Goal: Information Seeking & Learning: Learn about a topic

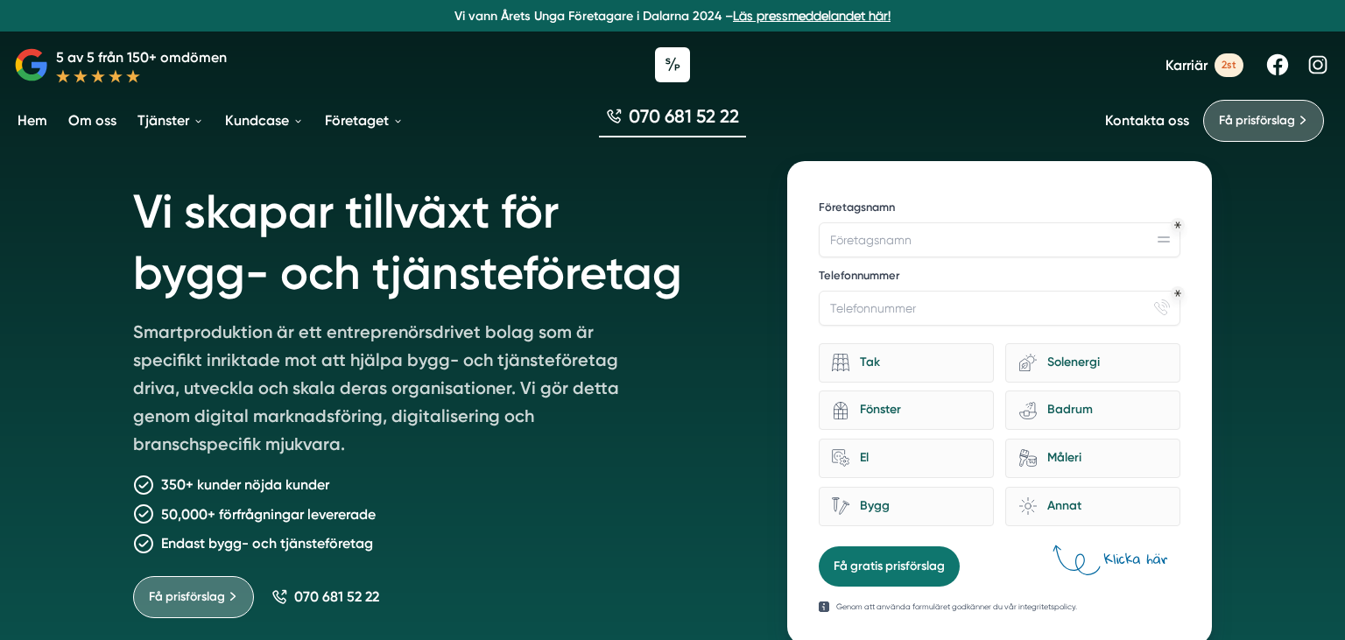
click at [170, 216] on h1 "Vi skapar tillväxt för bygg- och tjänsteföretag" at bounding box center [439, 239] width 612 height 157
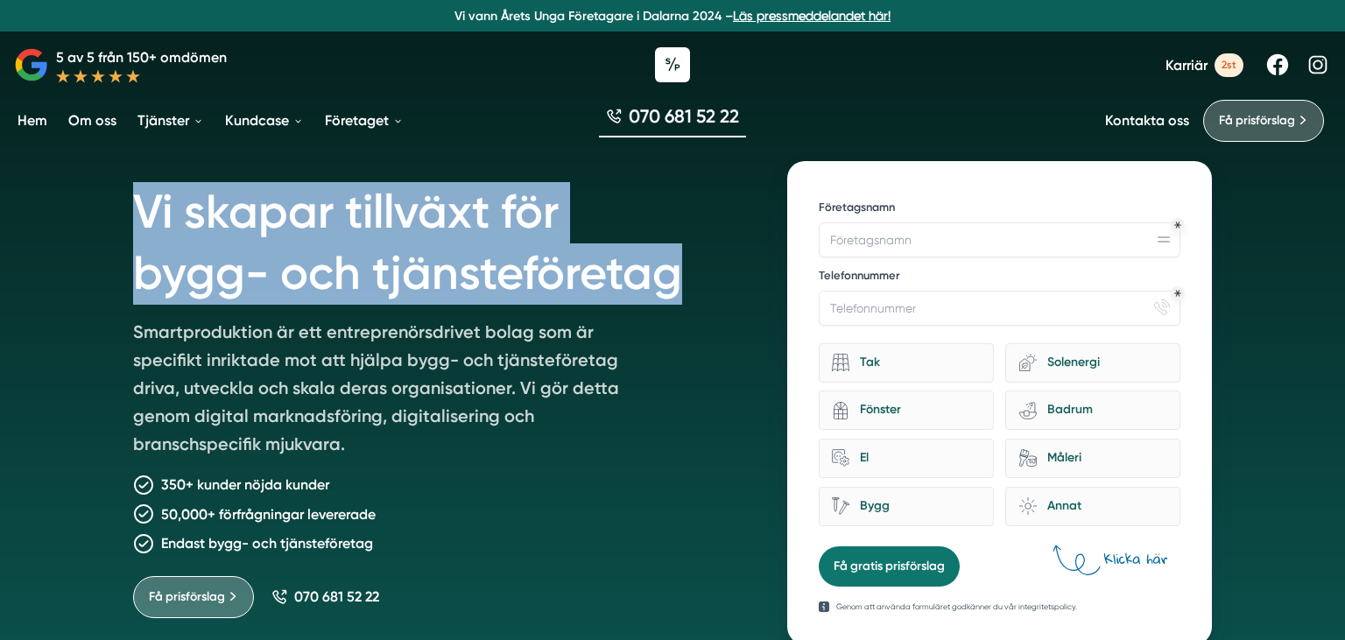
drag, startPoint x: 170, startPoint y: 216, endPoint x: 578, endPoint y: 272, distance: 411.9
click at [578, 272] on h1 "Vi skapar tillväxt för bygg- och tjänsteföretag" at bounding box center [439, 239] width 612 height 157
copy h1 "Vi skapar tillväxt för bygg- och tjänsteföretag"
click at [179, 291] on h1 "Vi skapar tillväxt för bygg- och tjänsteföretag" at bounding box center [439, 239] width 612 height 157
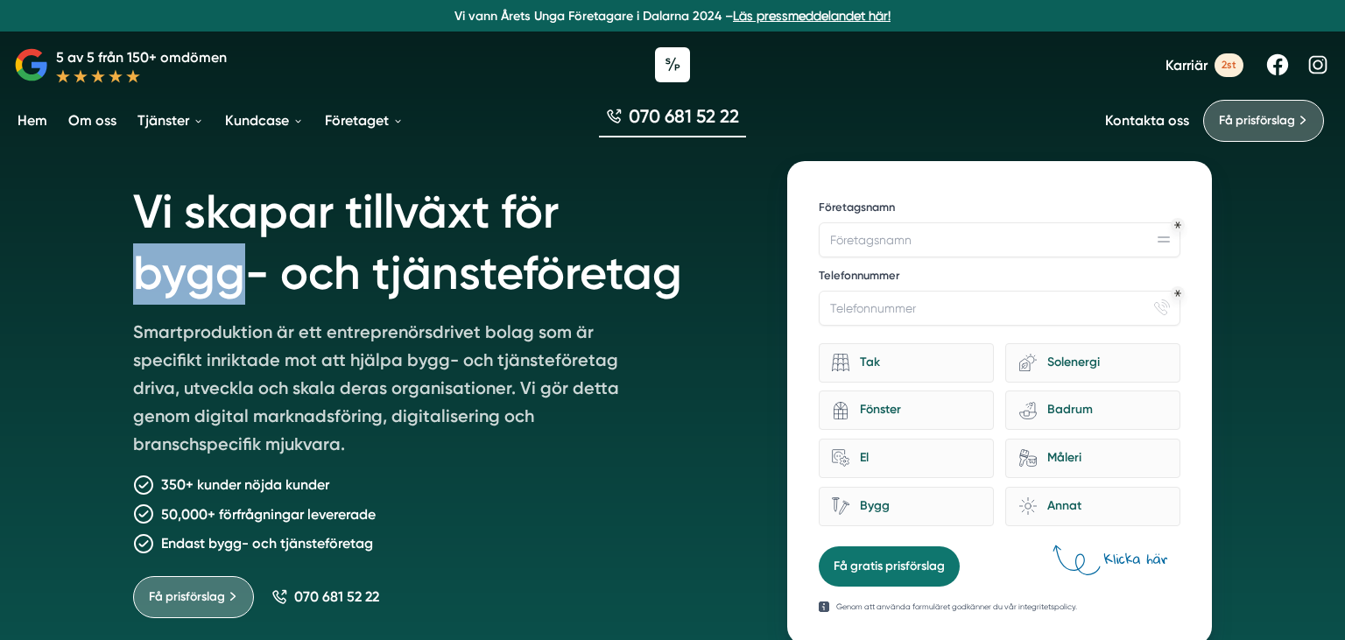
click at [179, 291] on h1 "Vi skapar tillväxt för bygg- och tjänsteföretag" at bounding box center [439, 239] width 612 height 157
copy h1 "bygg"
click at [455, 260] on h1 "Vi skapar tillväxt för bygg- och tjänsteföretag" at bounding box center [439, 239] width 612 height 157
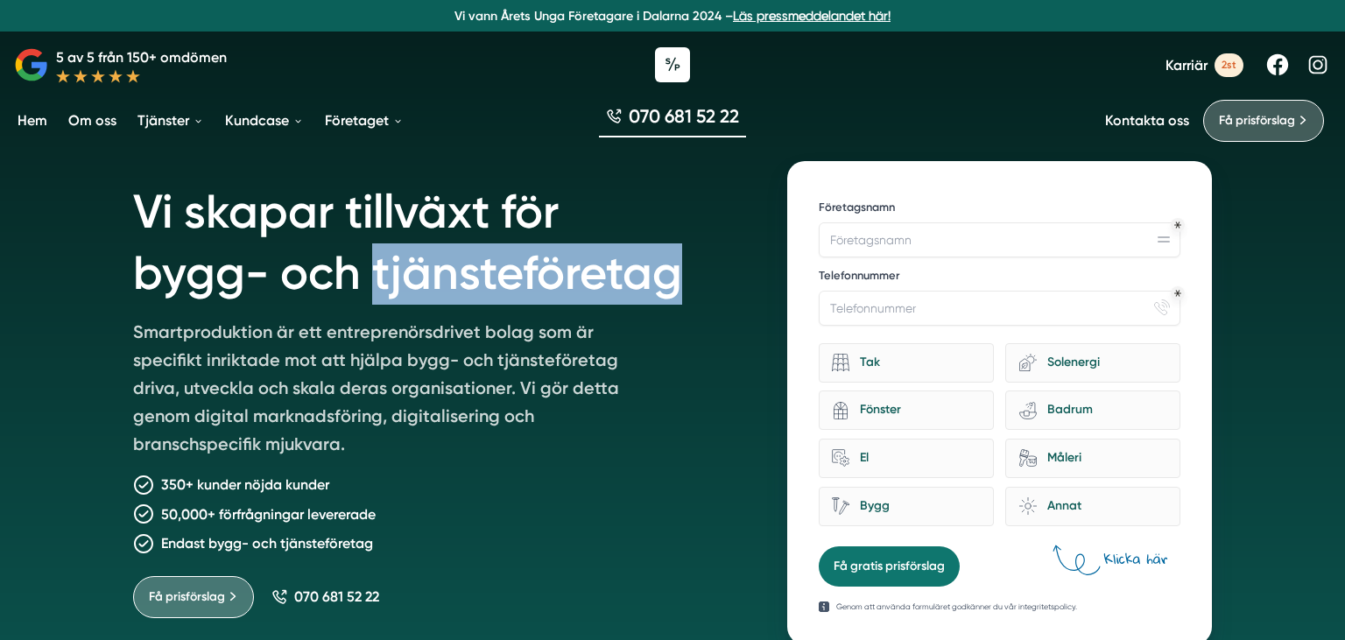
click at [455, 260] on h1 "Vi skapar tillväxt för bygg- och tjänsteföretag" at bounding box center [439, 239] width 612 height 157
copy h1 "tjänsteföretag"
